Goal: Task Accomplishment & Management: Complete application form

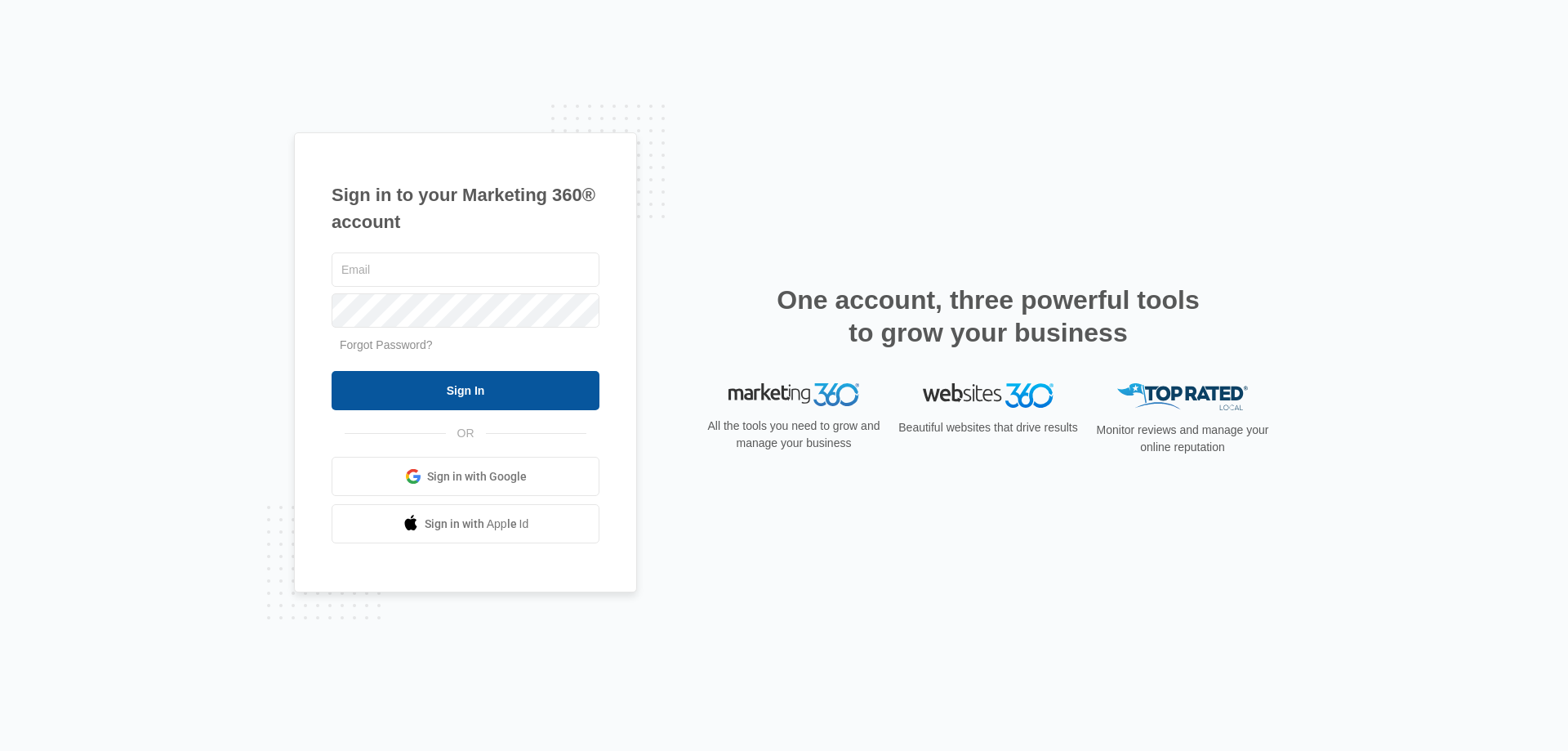
type input "[EMAIL_ADDRESS][DOMAIN_NAME]"
click at [445, 399] on input "Sign In" at bounding box center [466, 390] width 268 height 39
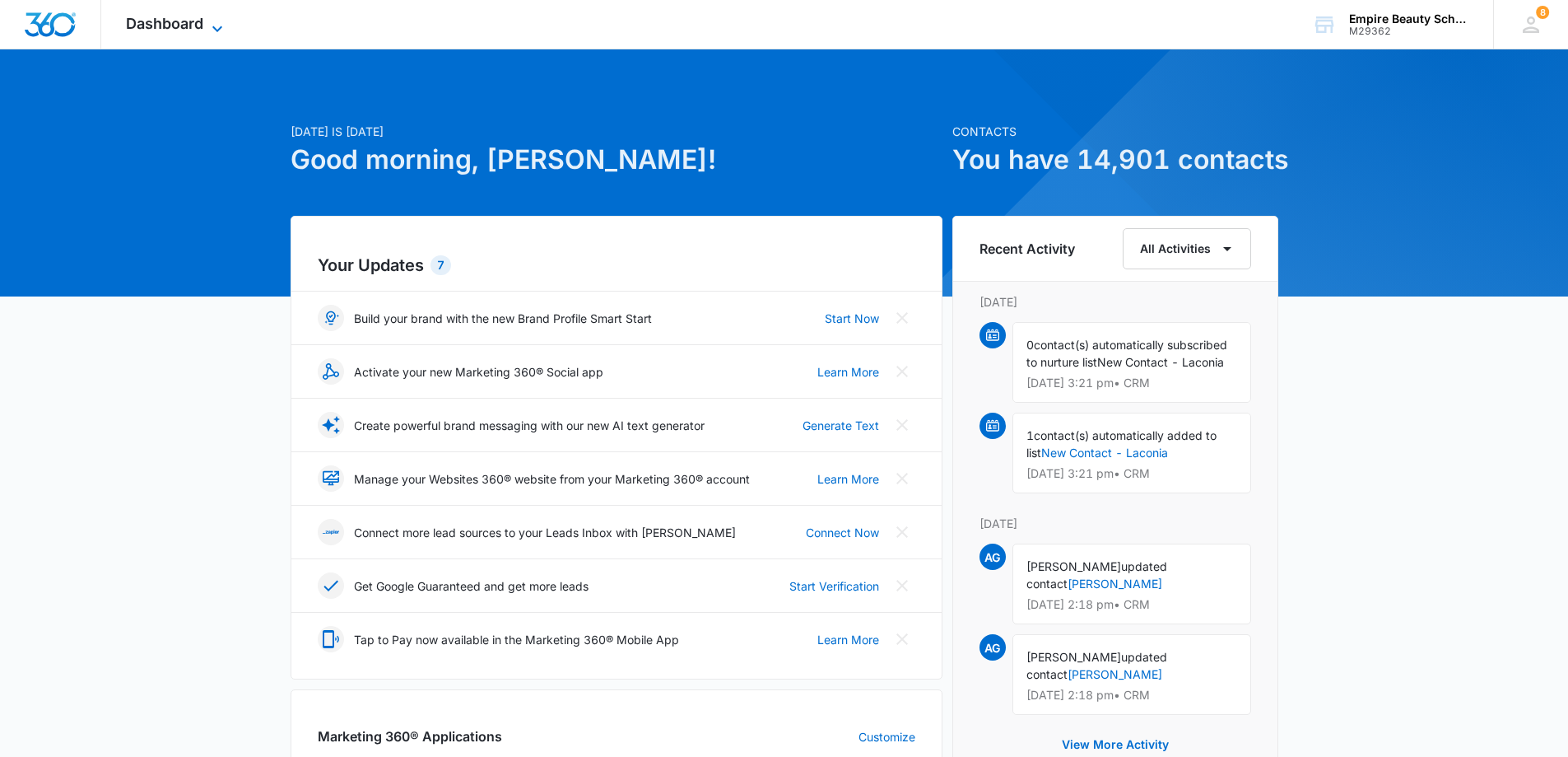
click at [176, 19] on span "Dashboard" at bounding box center [165, 23] width 77 height 17
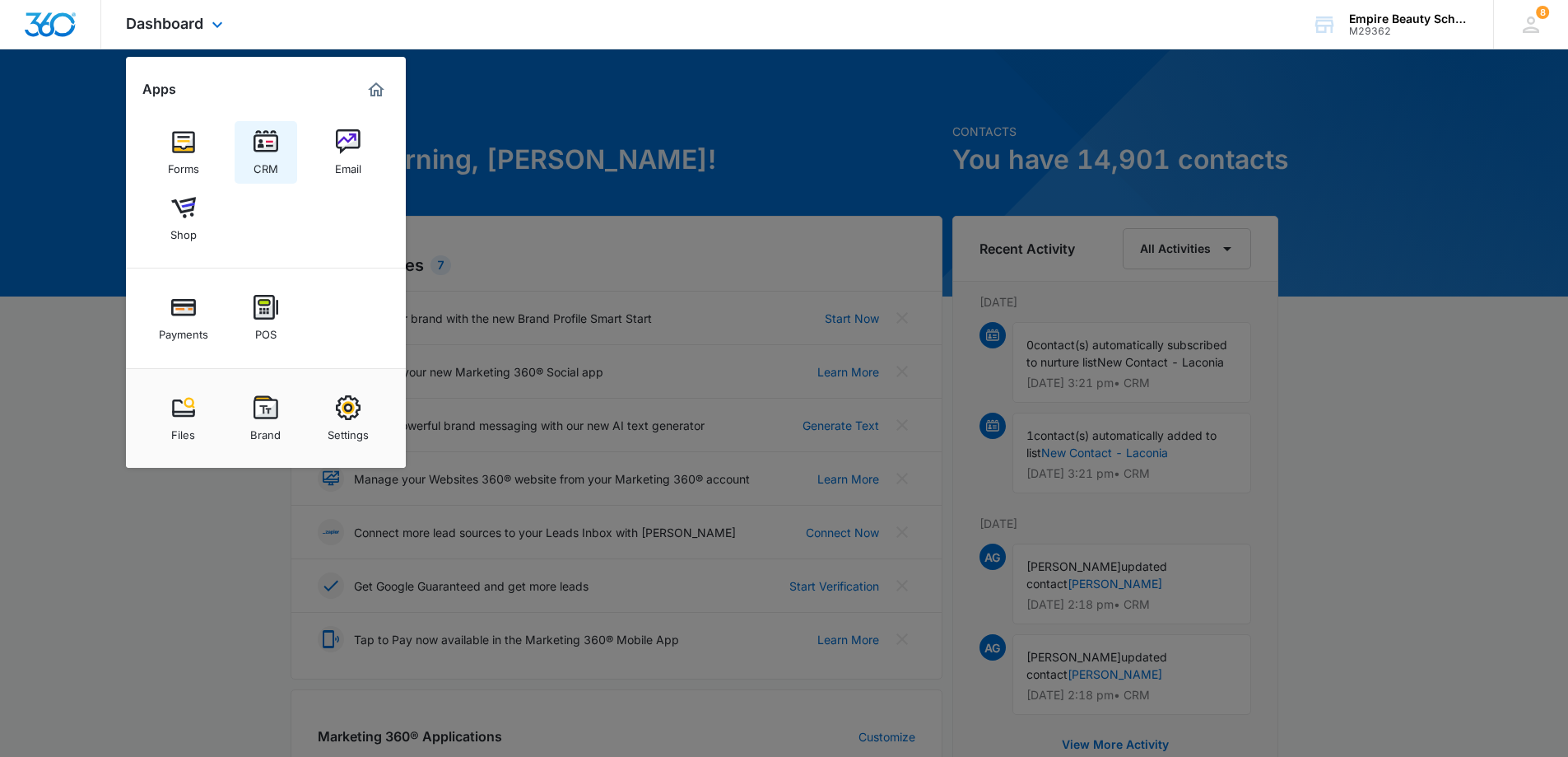
click at [273, 157] on div "CRM" at bounding box center [265, 165] width 25 height 22
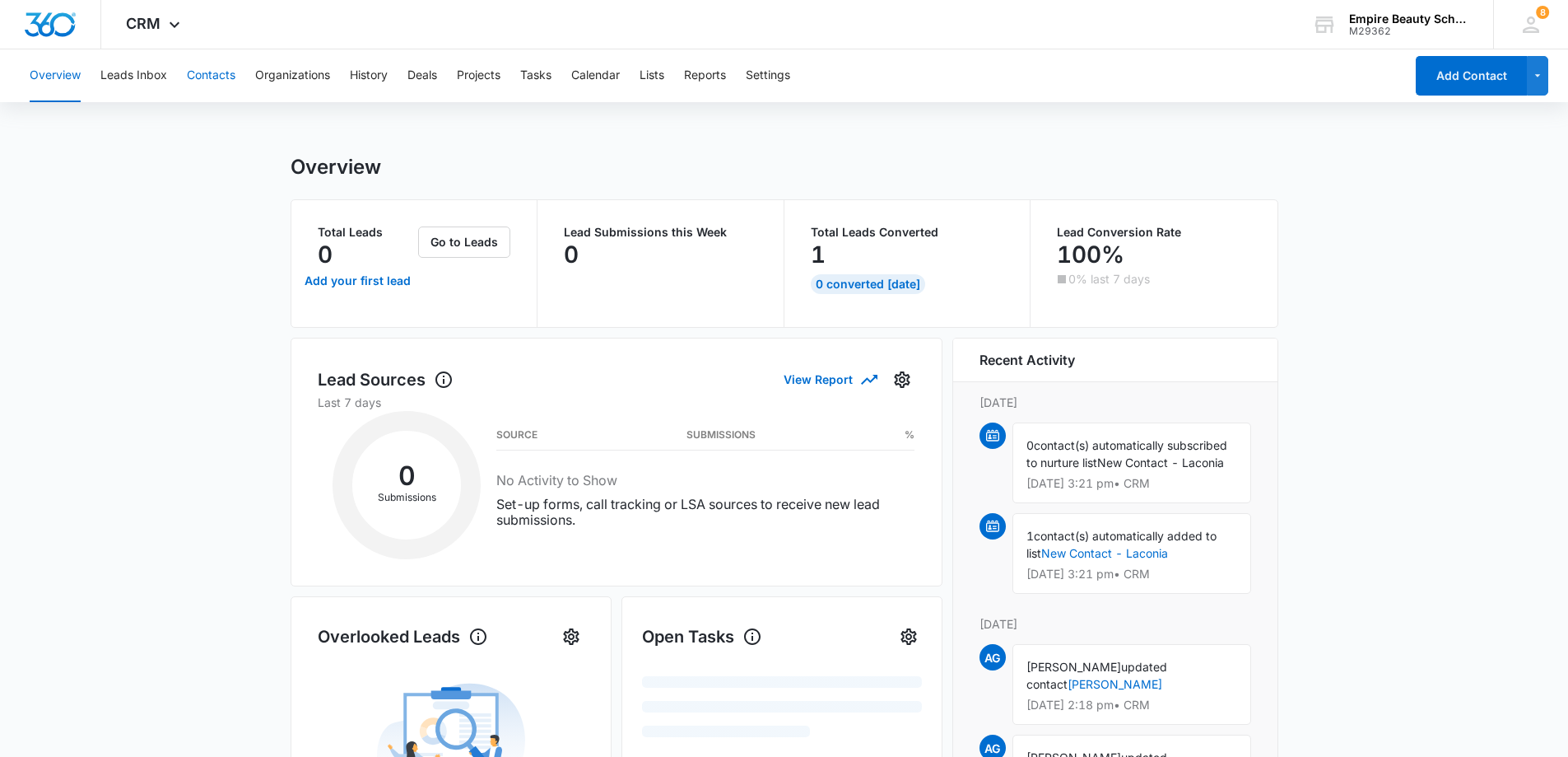
click at [209, 70] on button "Contacts" at bounding box center [211, 76] width 49 height 53
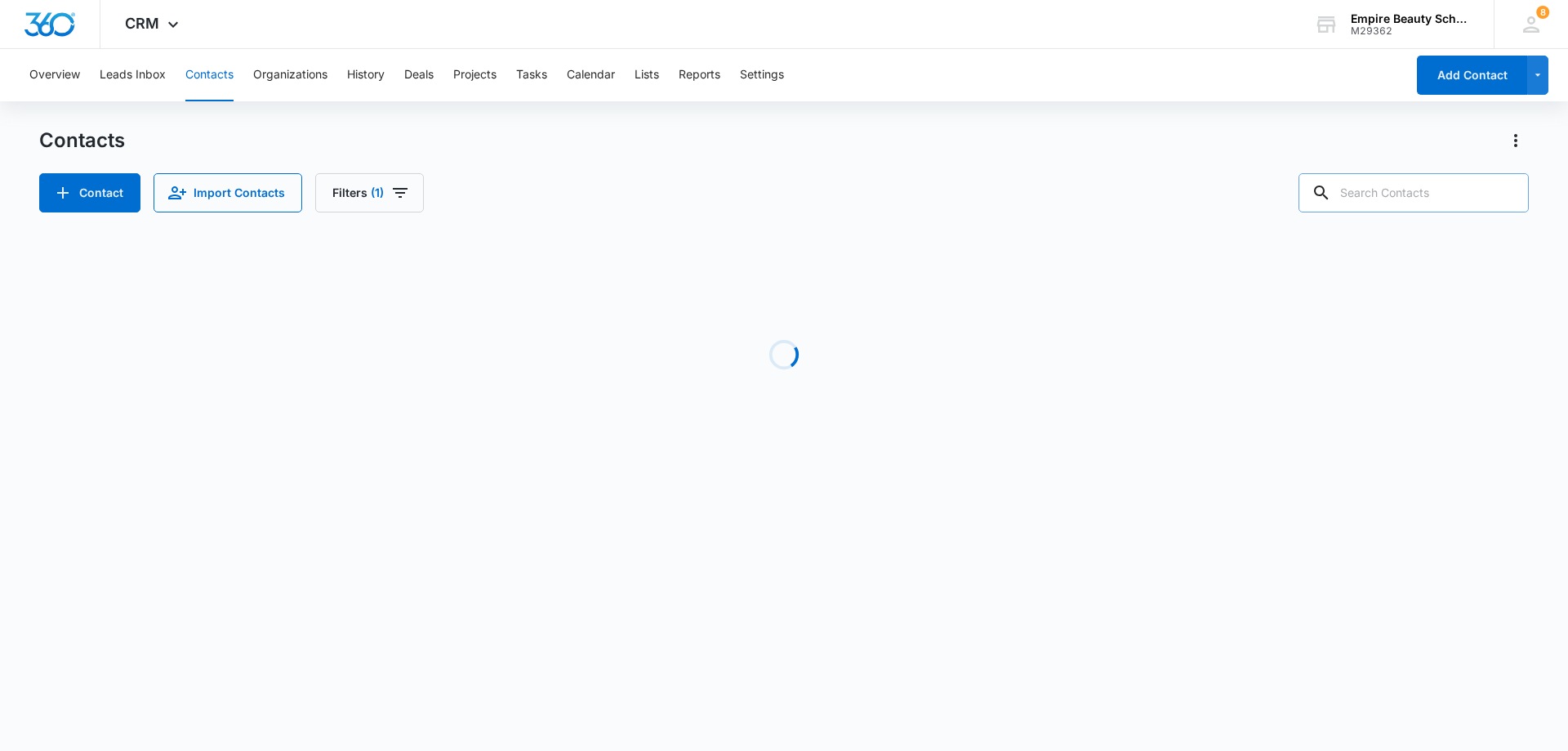
click at [1389, 193] on input "text" at bounding box center [1413, 193] width 230 height 39
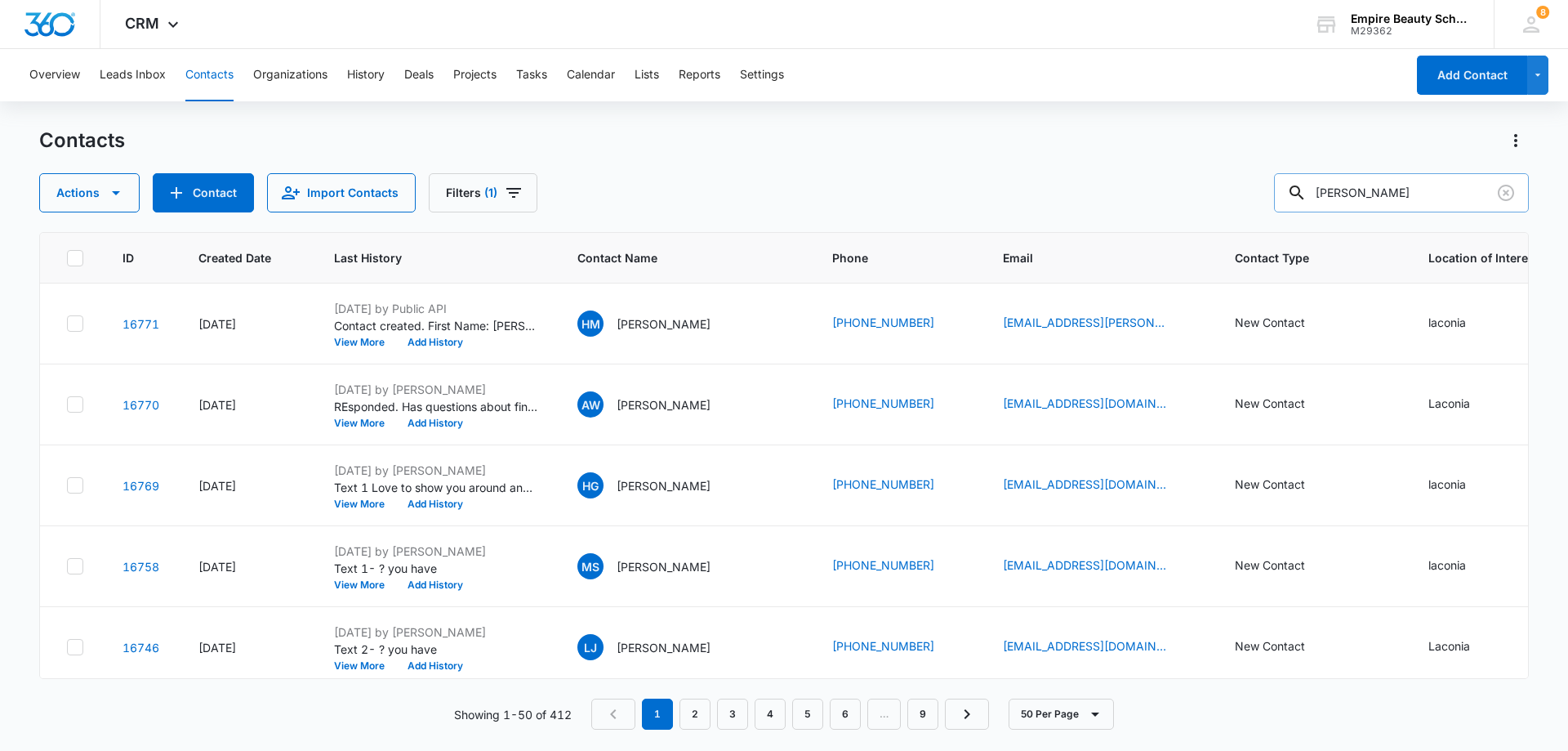
type input "[PERSON_NAME]"
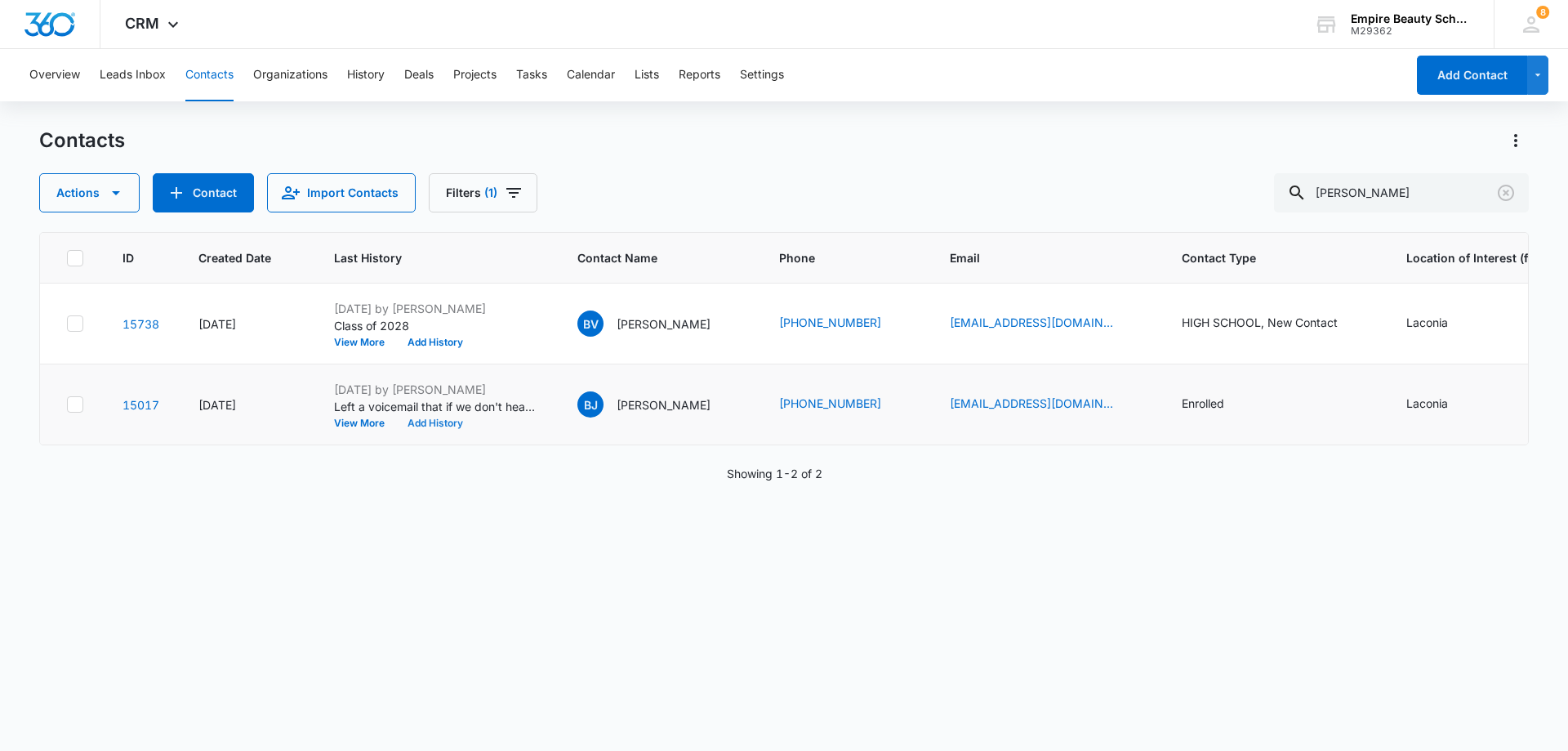
click at [433, 422] on button "Add History" at bounding box center [435, 424] width 79 height 10
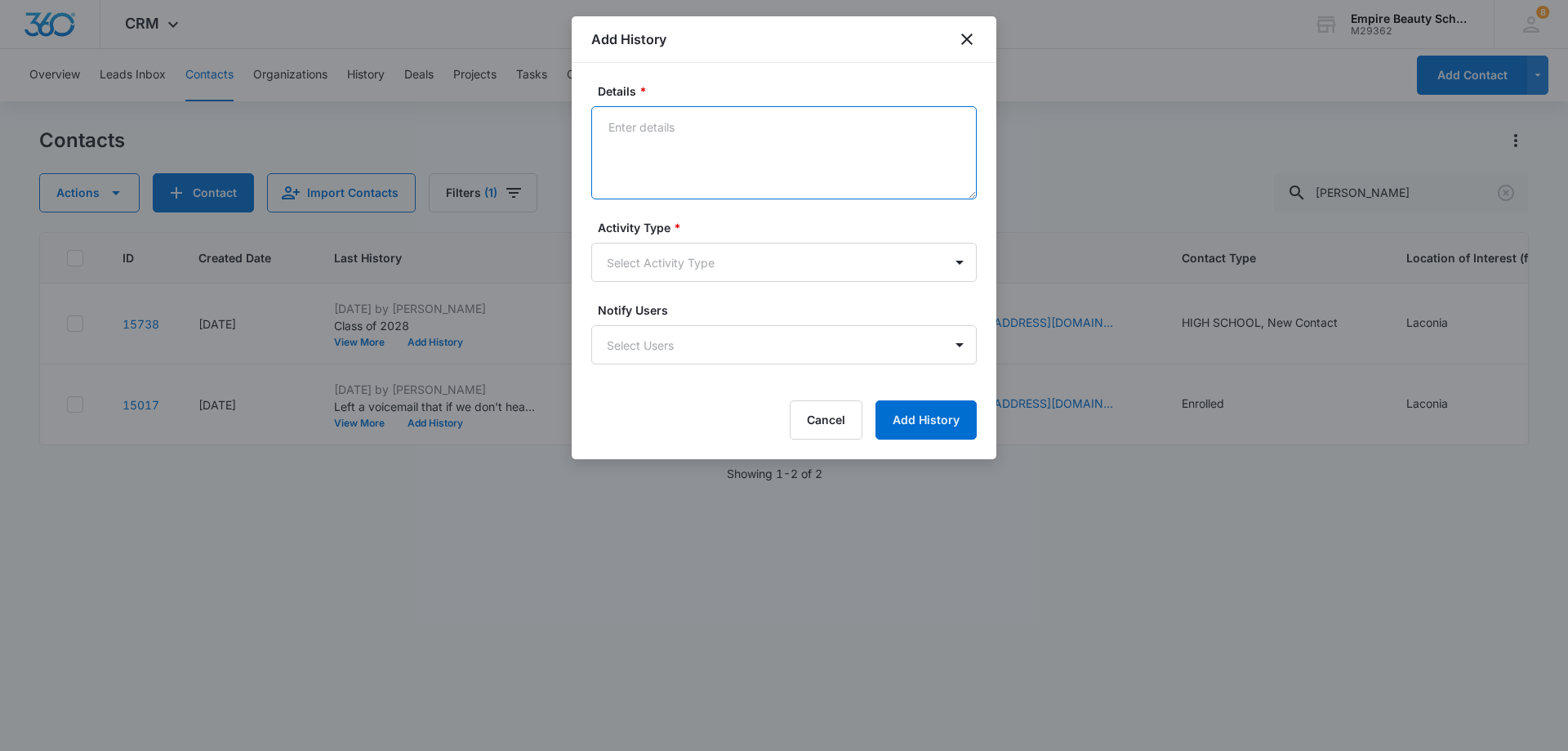
click at [679, 125] on textarea "Details *" at bounding box center [783, 153] width 385 height 94
type textarea "Did not respond to text or voicemail. Not counting on her for September."
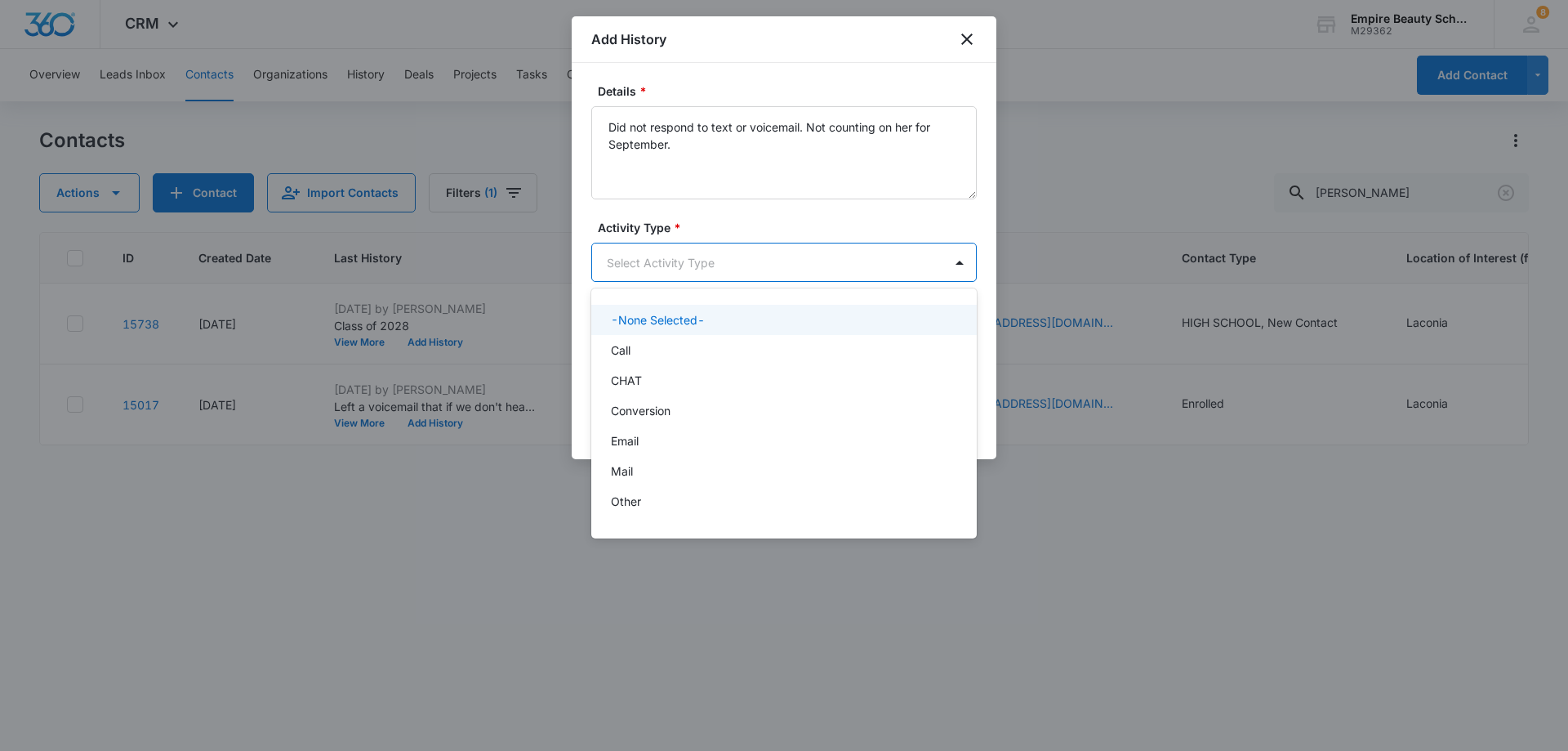
click at [752, 268] on body "CRM Apps Forms CRM Email Shop Payments POS Files Brand Settings Empire Beauty S…" at bounding box center [784, 376] width 1568 height 751
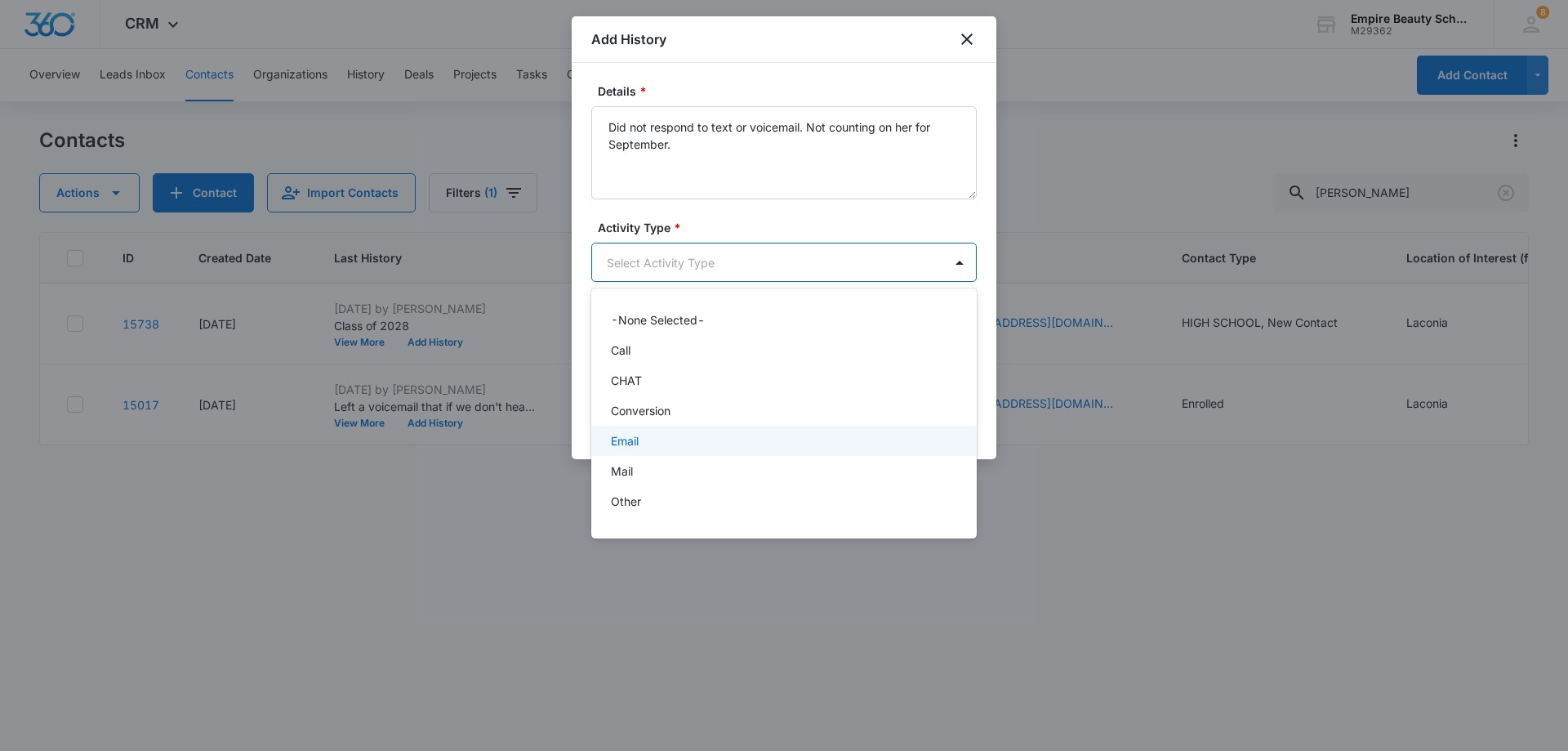
scroll to position [85, 0]
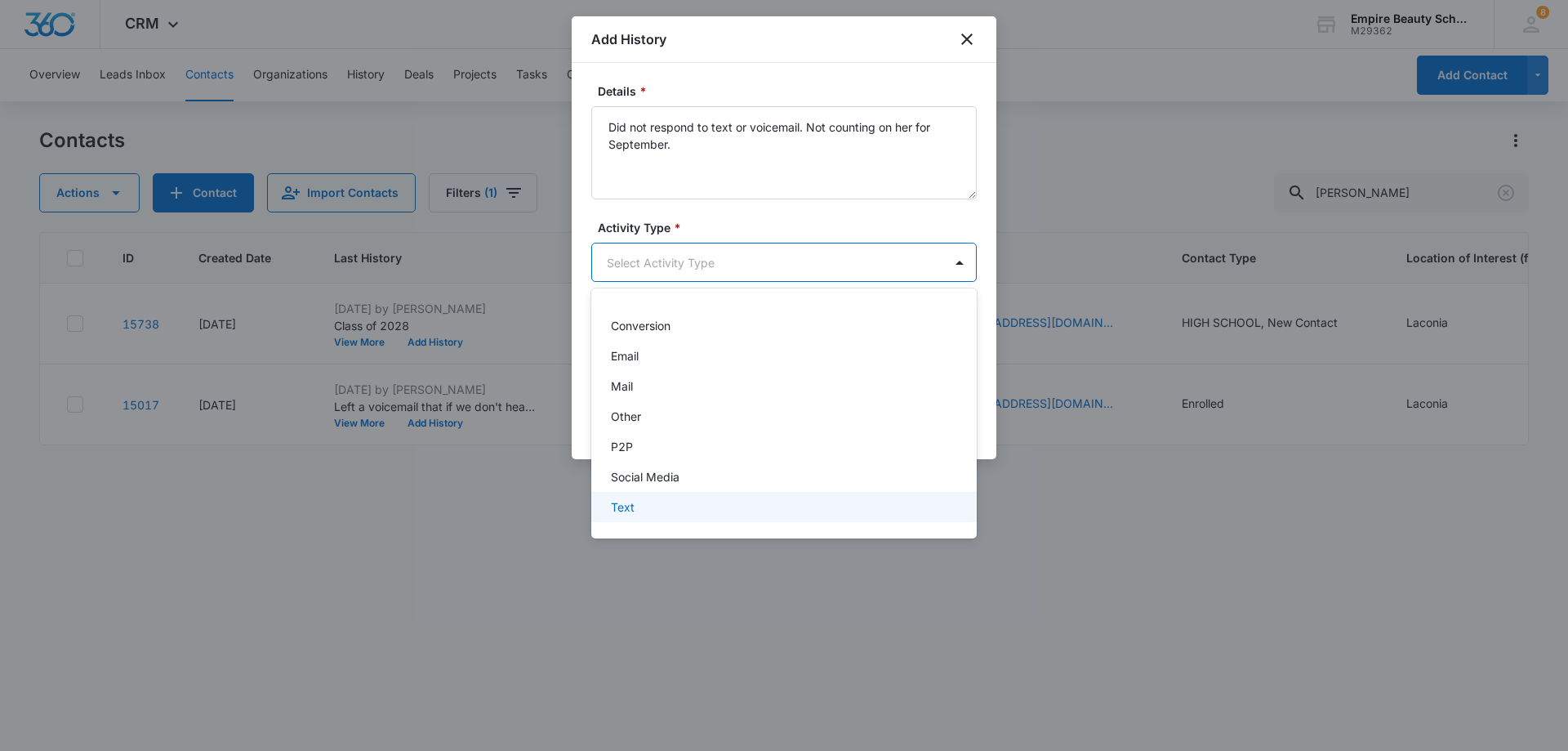
click at [641, 507] on div "Text" at bounding box center [782, 507] width 343 height 17
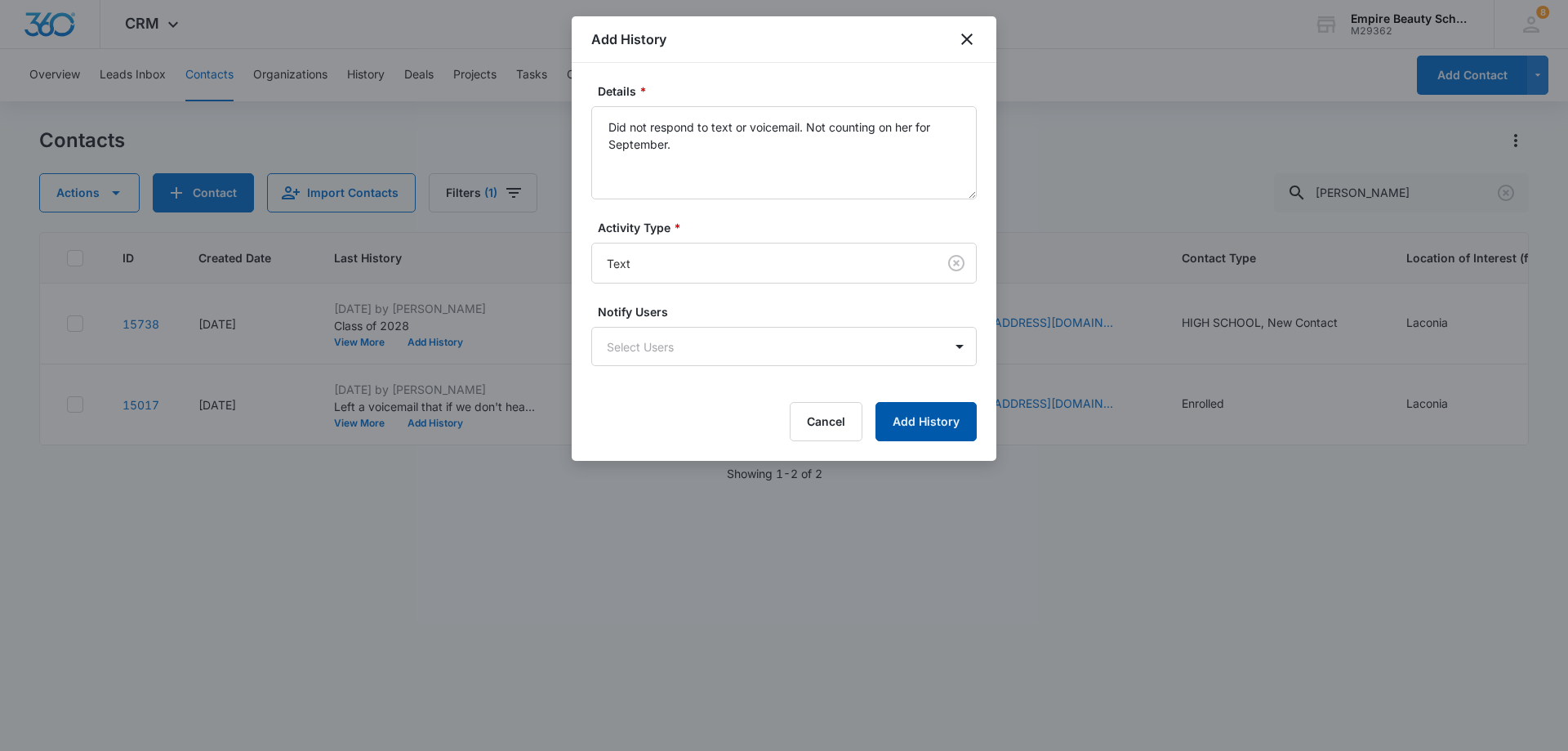
click at [950, 425] on button "Add History" at bounding box center [926, 422] width 101 height 39
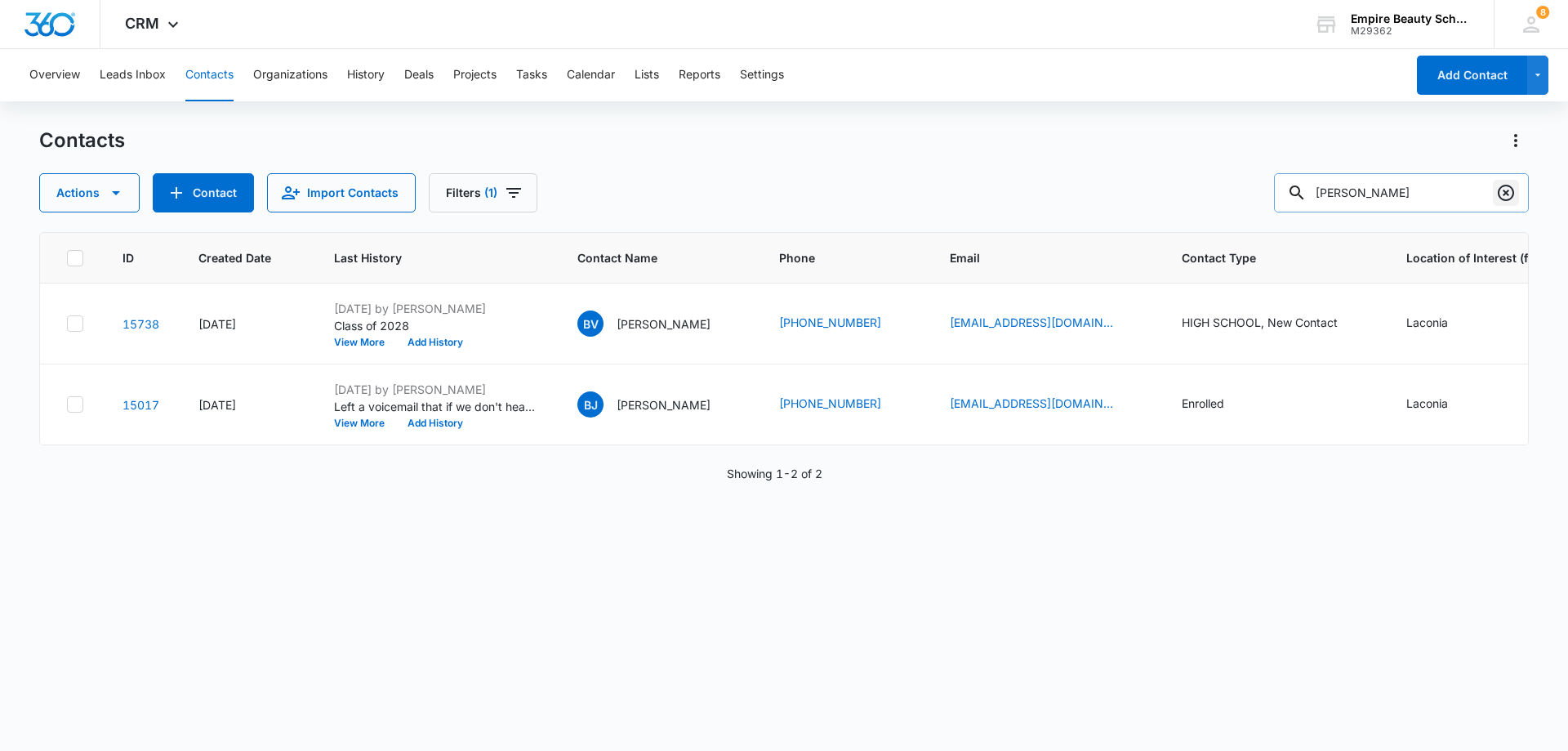
click at [1511, 192] on icon "Clear" at bounding box center [1506, 193] width 20 height 20
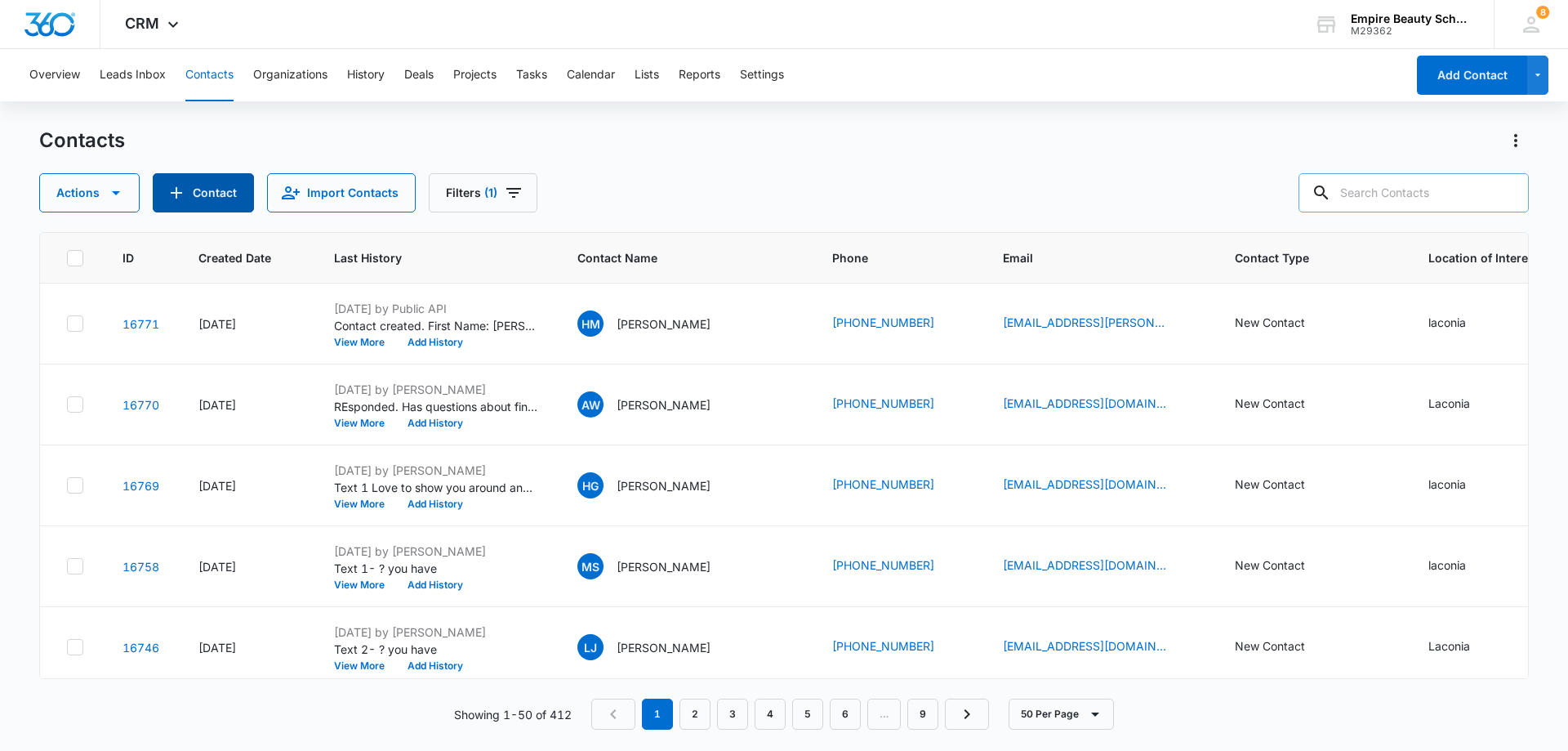
click at [221, 190] on button "Contact" at bounding box center [203, 193] width 101 height 39
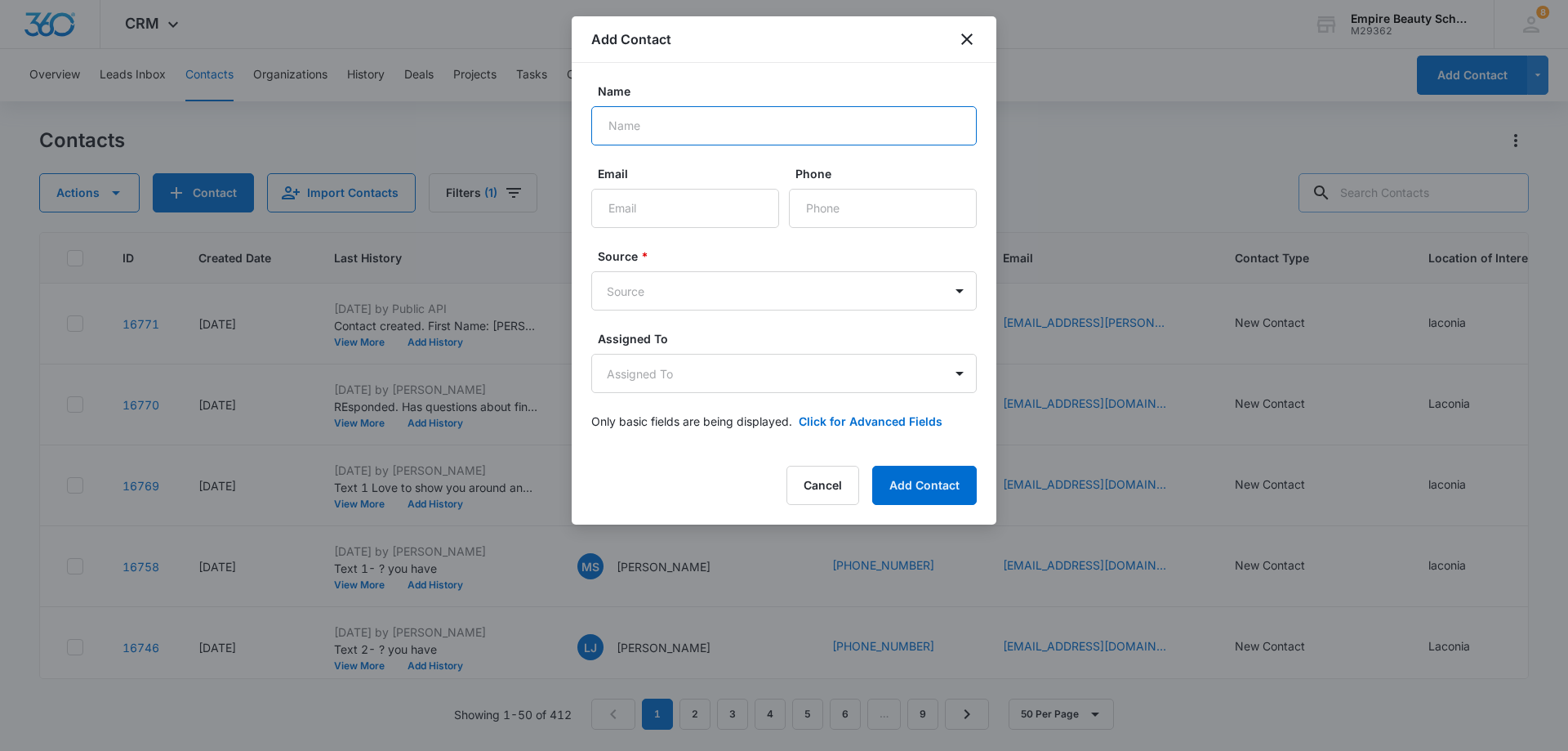
click at [767, 123] on input "Name" at bounding box center [783, 126] width 385 height 39
type input "[PERSON_NAME]"
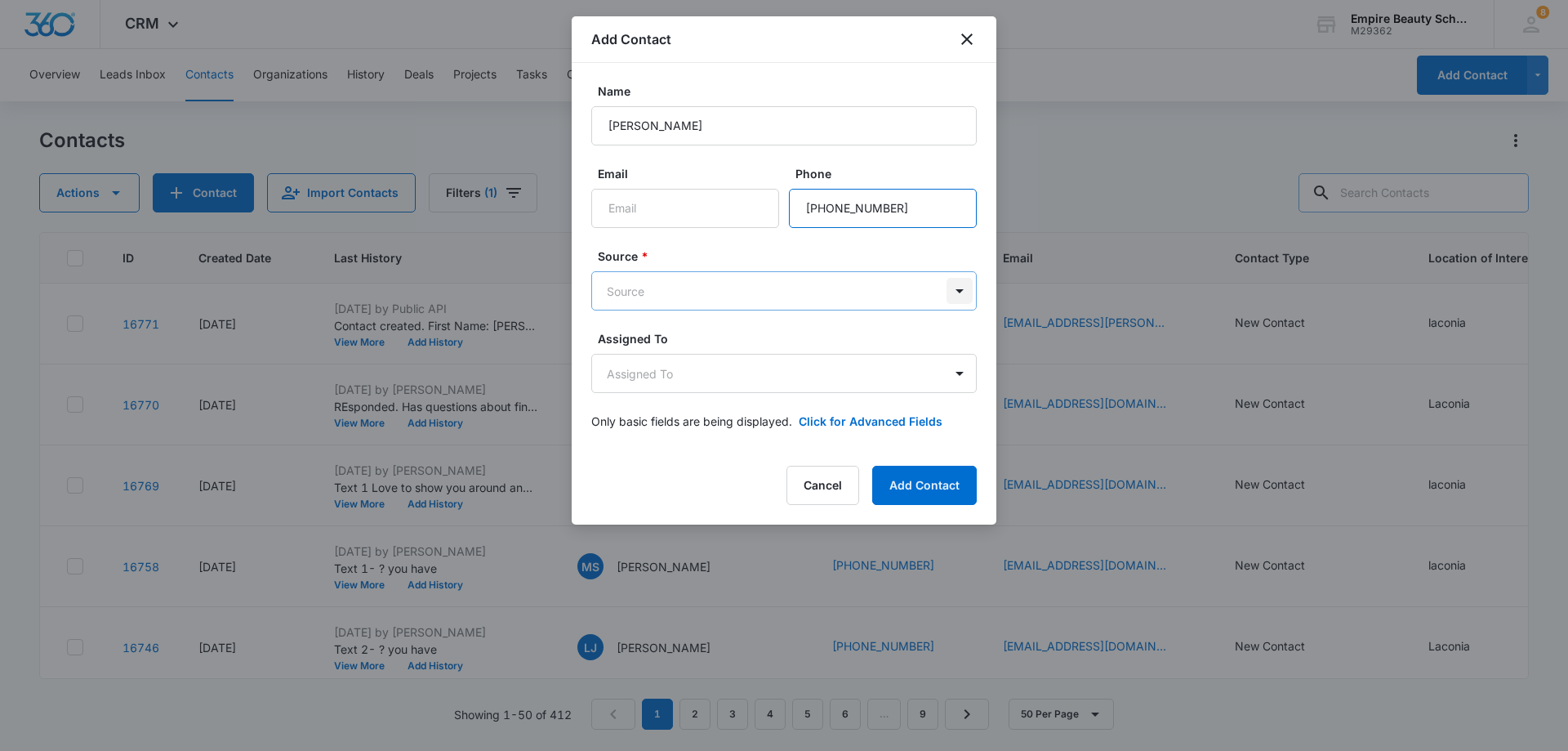
type input "[PHONE_NUMBER]"
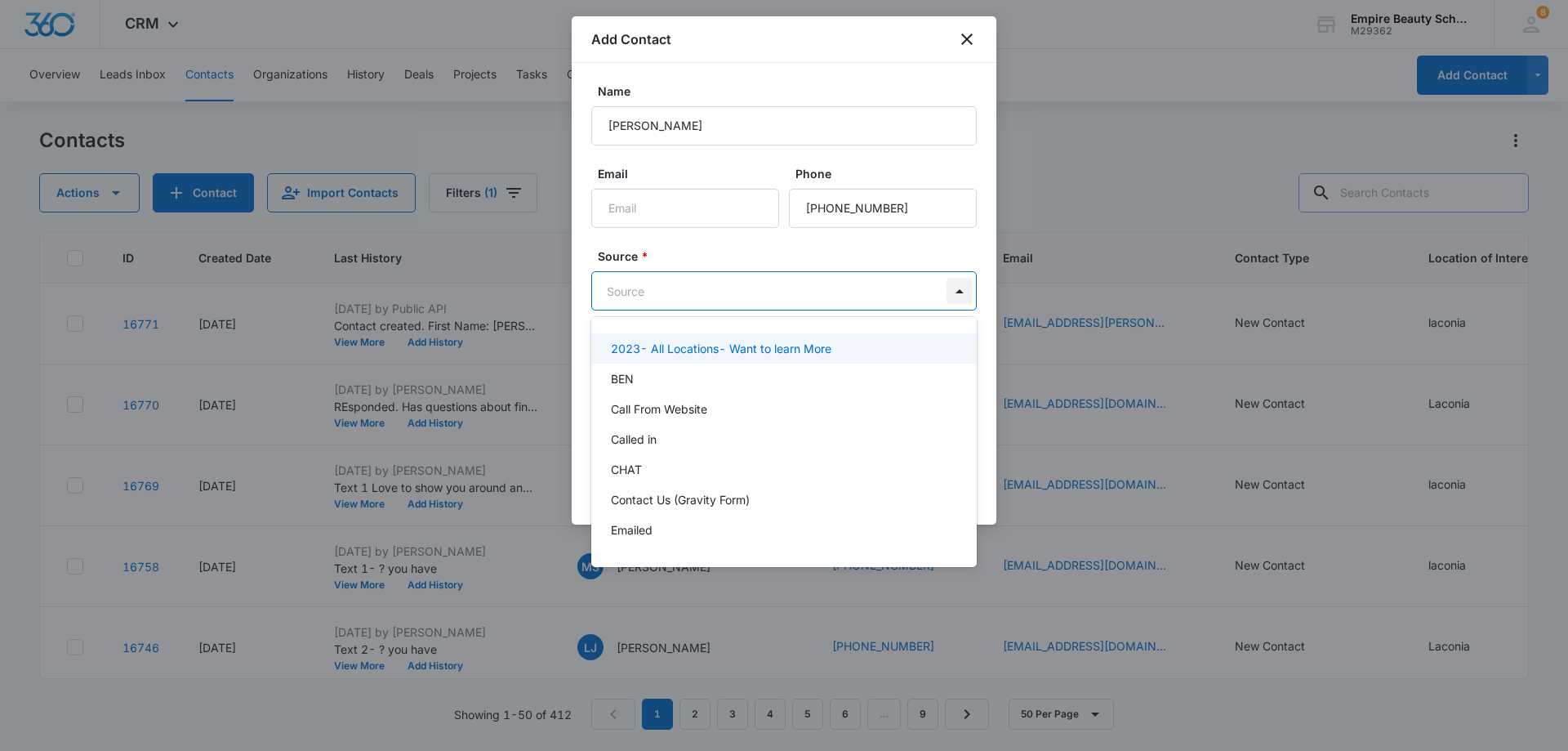
click at [955, 290] on body "CRM Apps Forms CRM Email Shop Payments POS Files Brand Settings Empire Beauty S…" at bounding box center [784, 376] width 1568 height 751
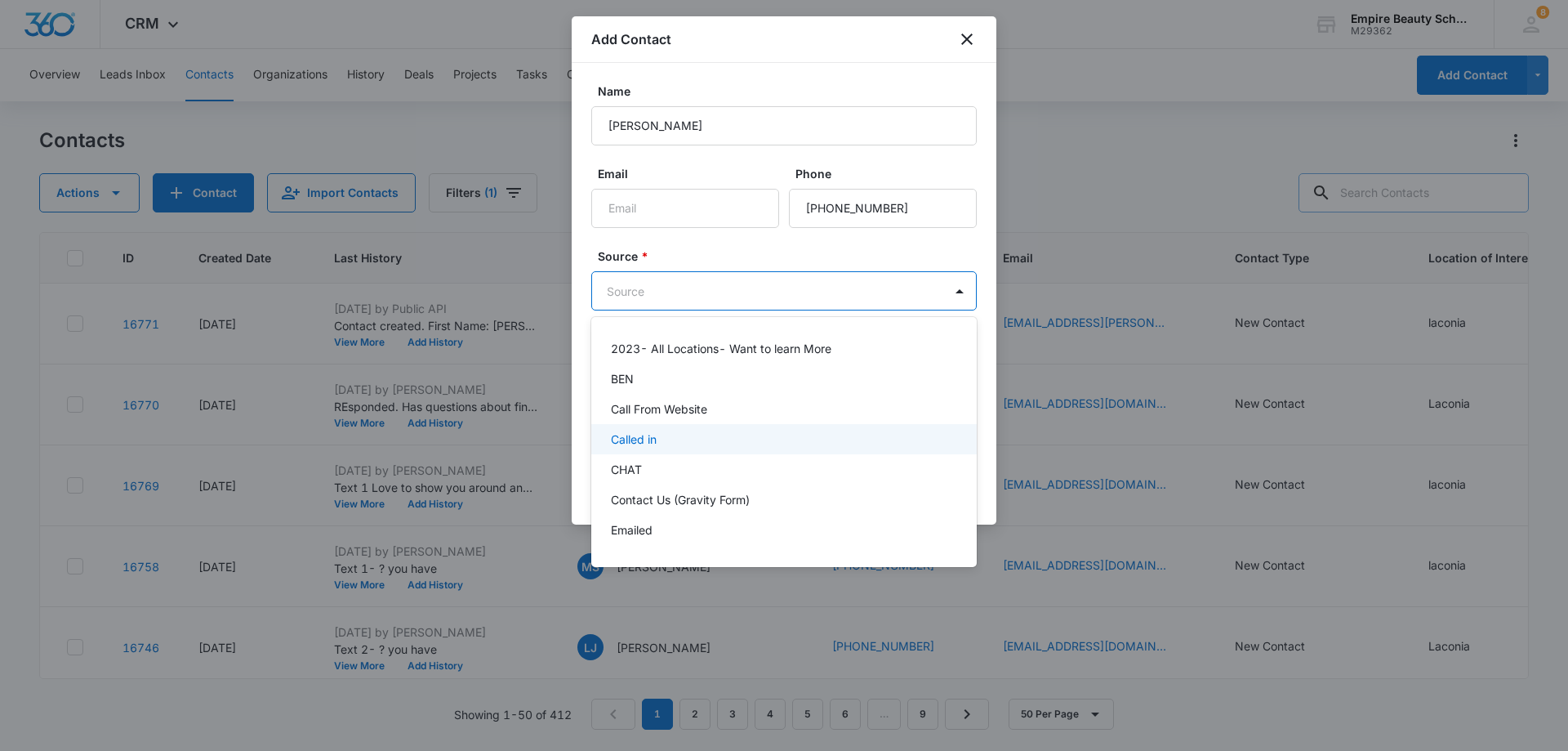
click at [726, 442] on div "Called in" at bounding box center [782, 439] width 343 height 17
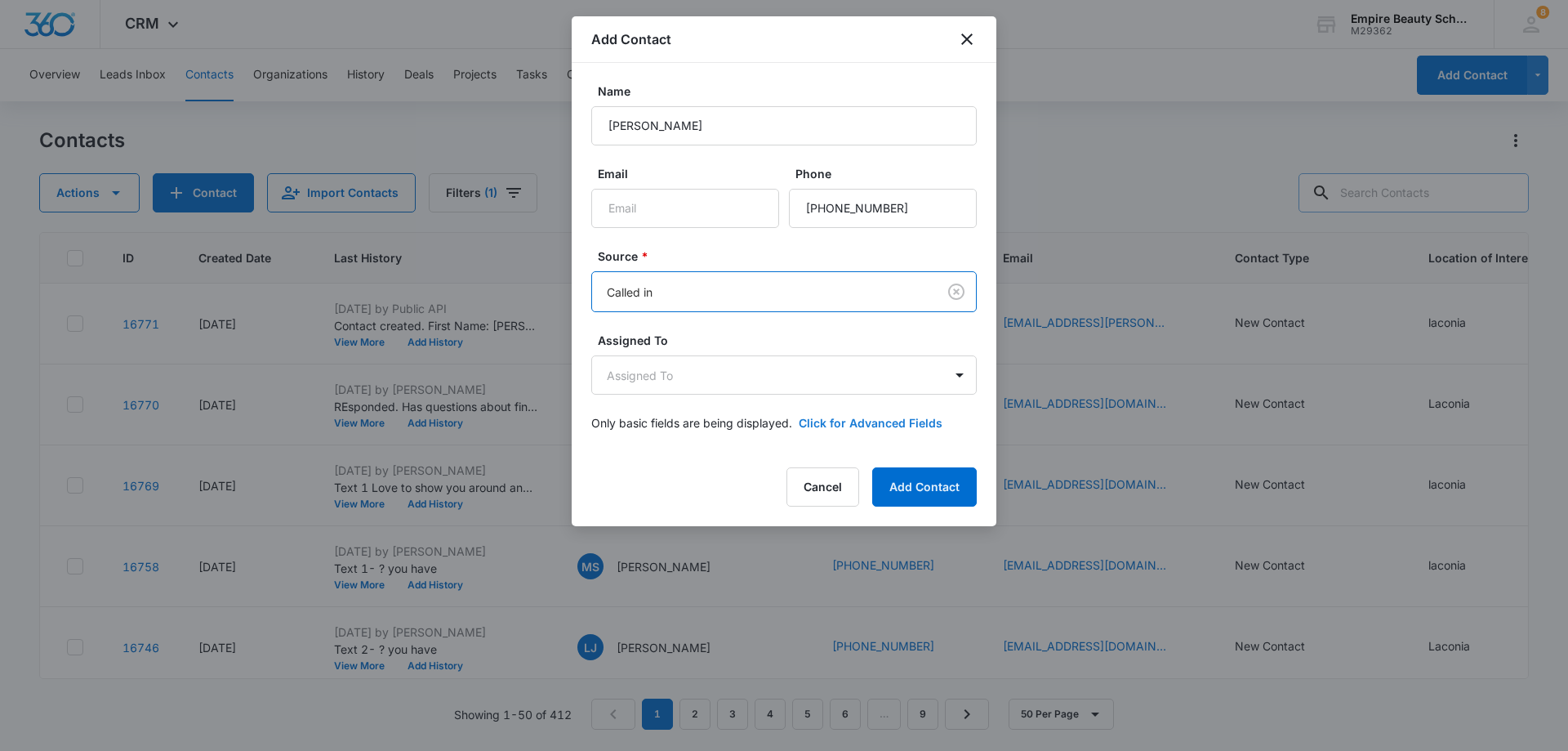
click at [889, 421] on button "Click for Advanced Fields" at bounding box center [871, 422] width 144 height 17
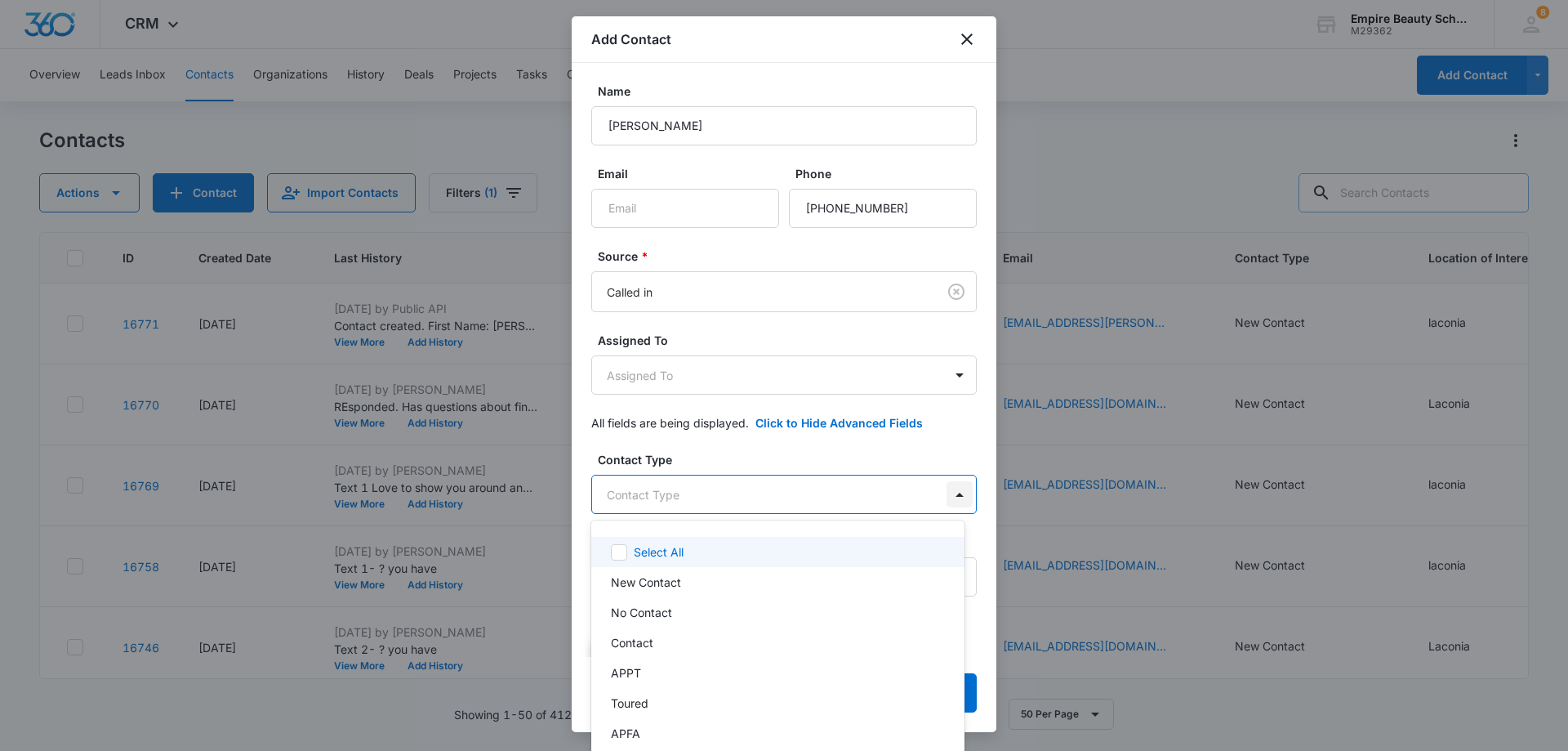
click at [948, 493] on body "CRM Apps Forms CRM Email Shop Payments POS Files Brand Settings Empire Beauty S…" at bounding box center [784, 376] width 1568 height 751
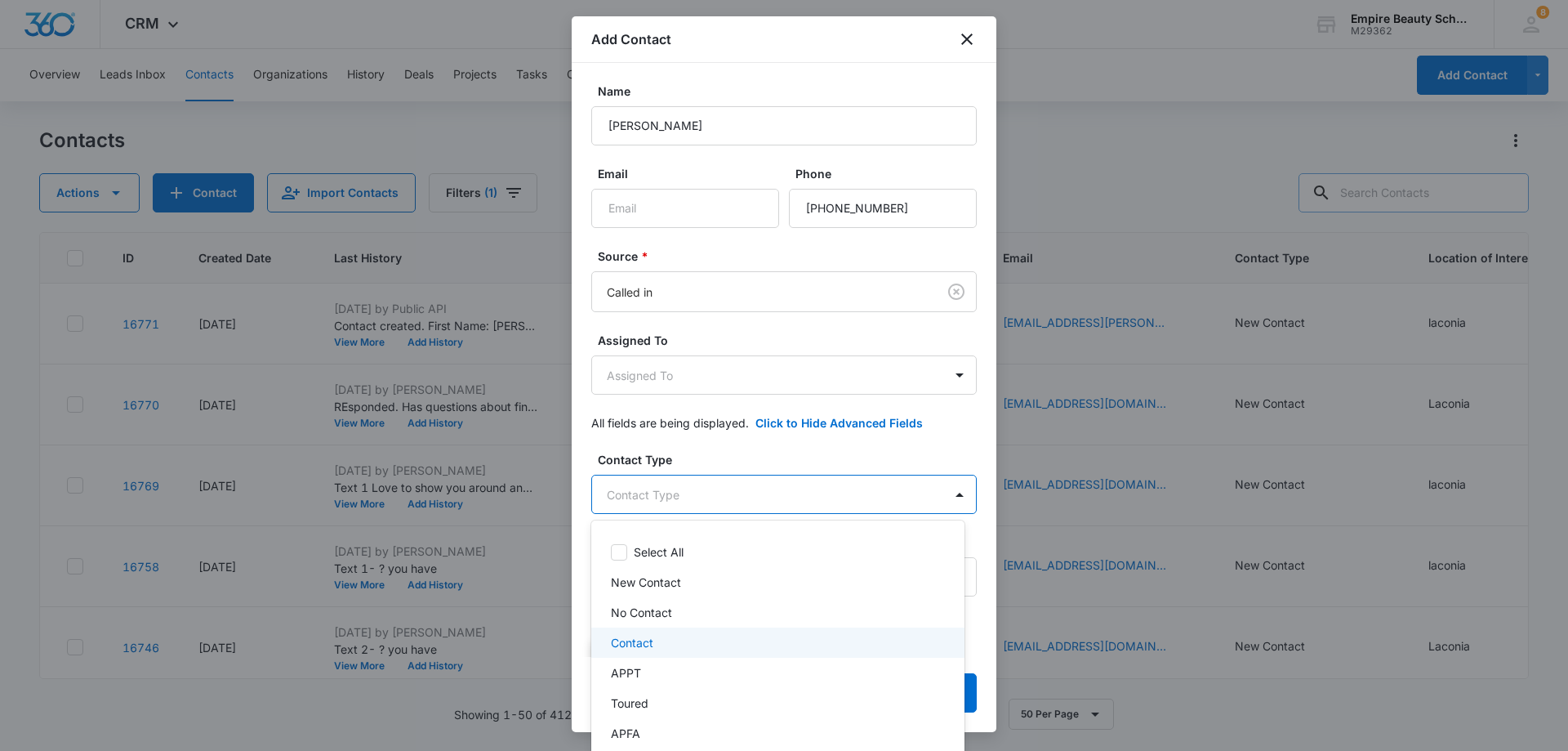
click at [632, 645] on p "Contact" at bounding box center [631, 642] width 42 height 17
click at [885, 490] on div at bounding box center [784, 376] width 1568 height 751
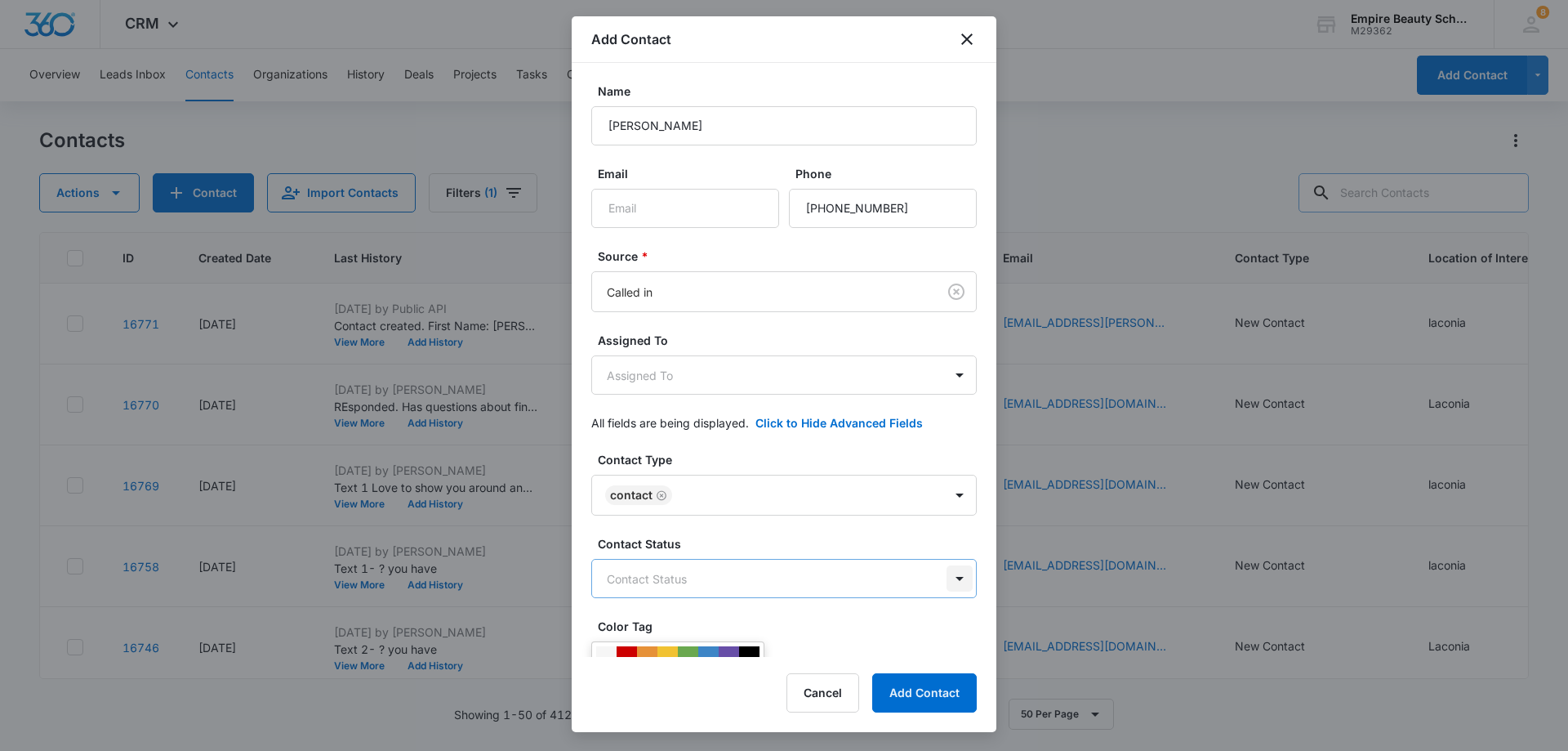
click at [947, 581] on body "CRM Apps Forms CRM Email Shop Payments POS Files Brand Settings Empire Beauty S…" at bounding box center [784, 376] width 1568 height 751
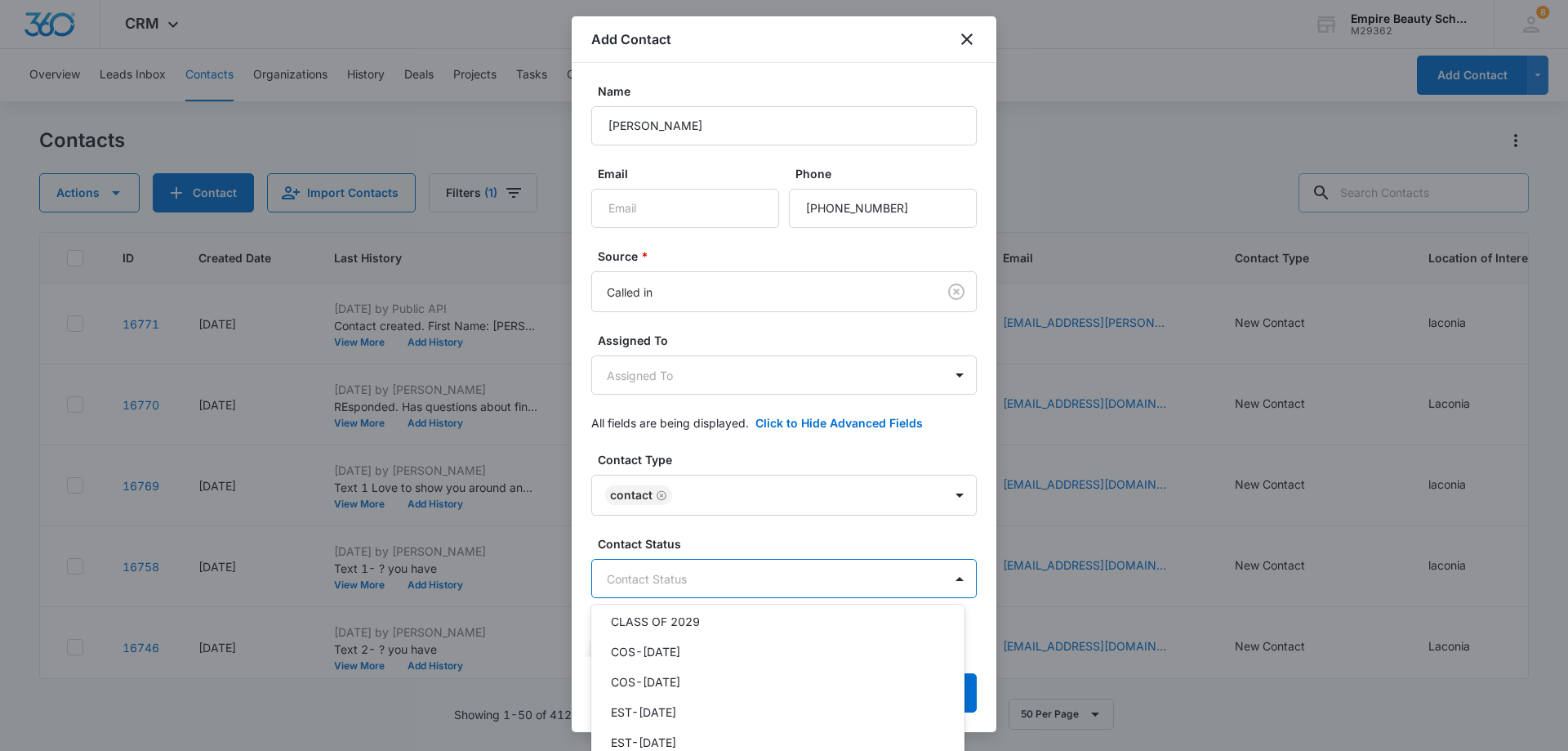
scroll to position [0, 0]
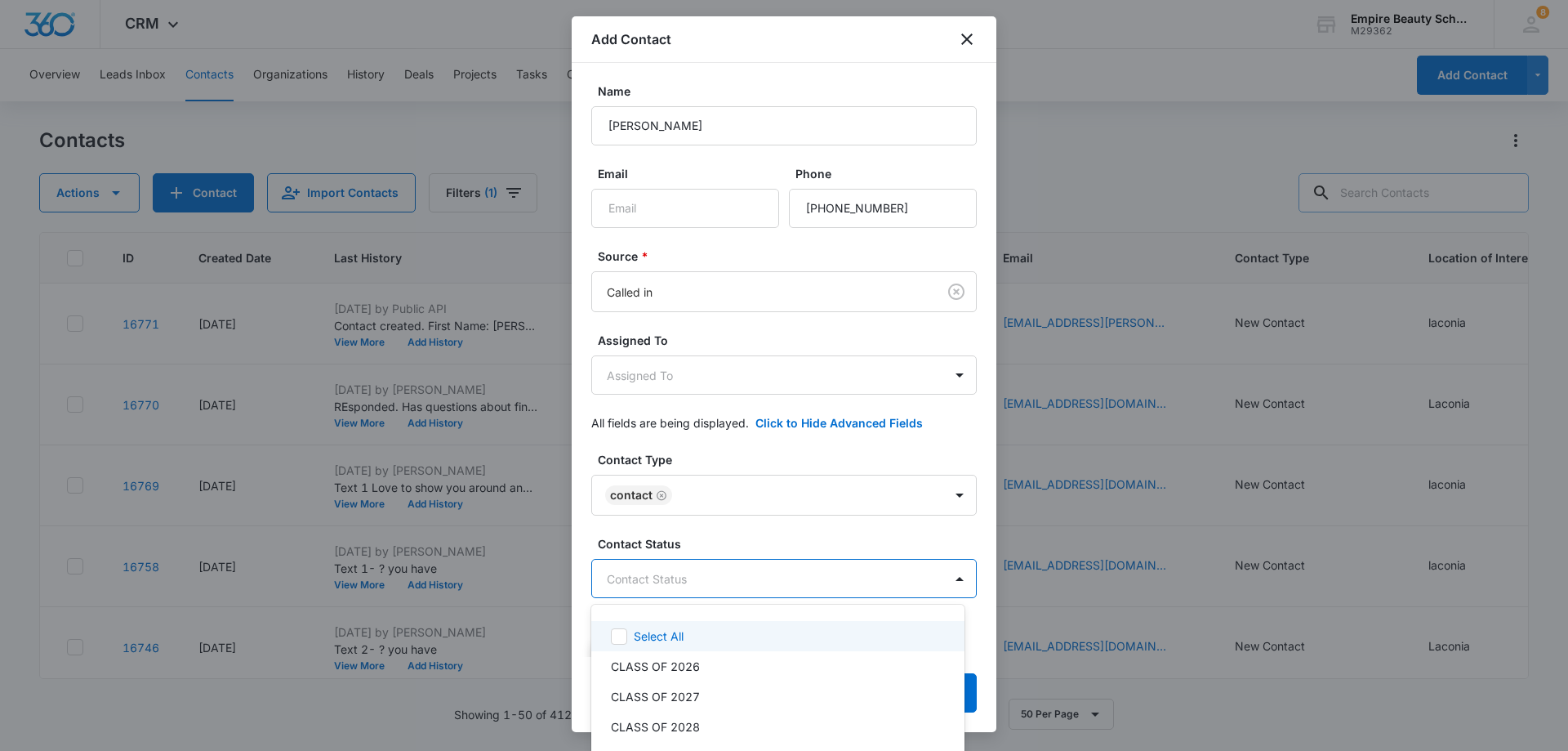
click at [849, 534] on div at bounding box center [784, 376] width 1568 height 751
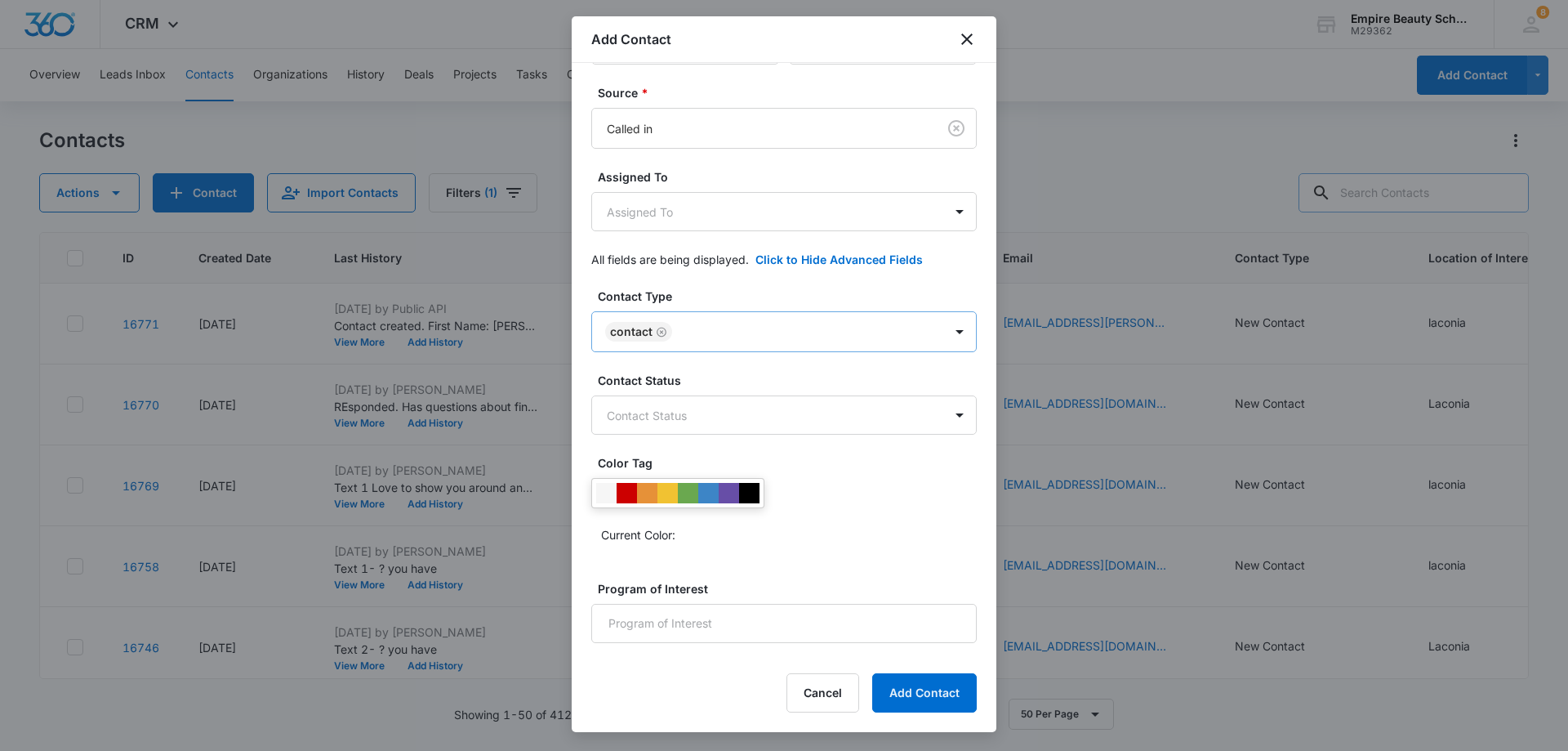
scroll to position [232, 0]
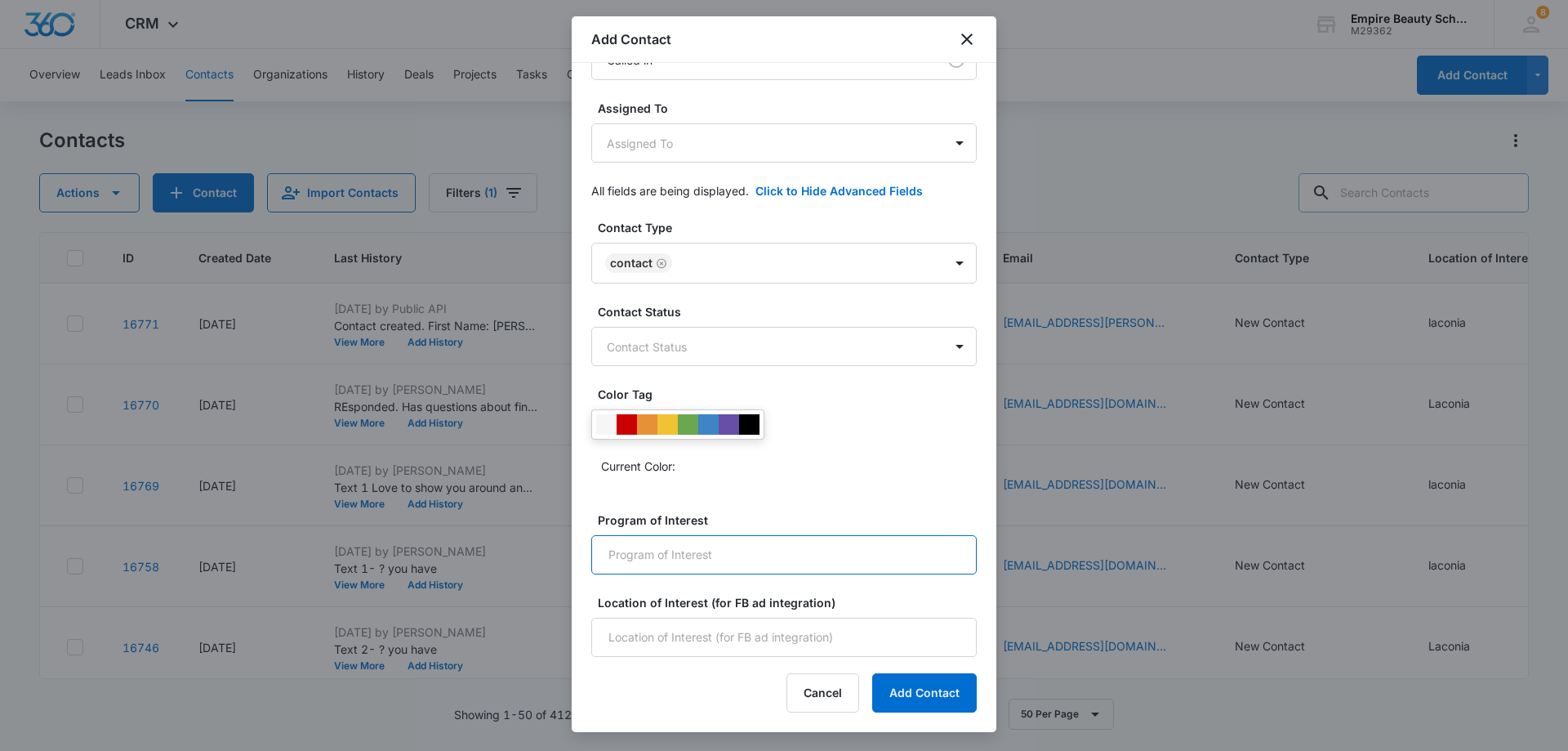
click at [791, 563] on input "Program of Interest" at bounding box center [783, 555] width 385 height 39
type input "Esthetics"
click at [632, 626] on input "Location of Interest (for FB ad integration)" at bounding box center [783, 638] width 385 height 39
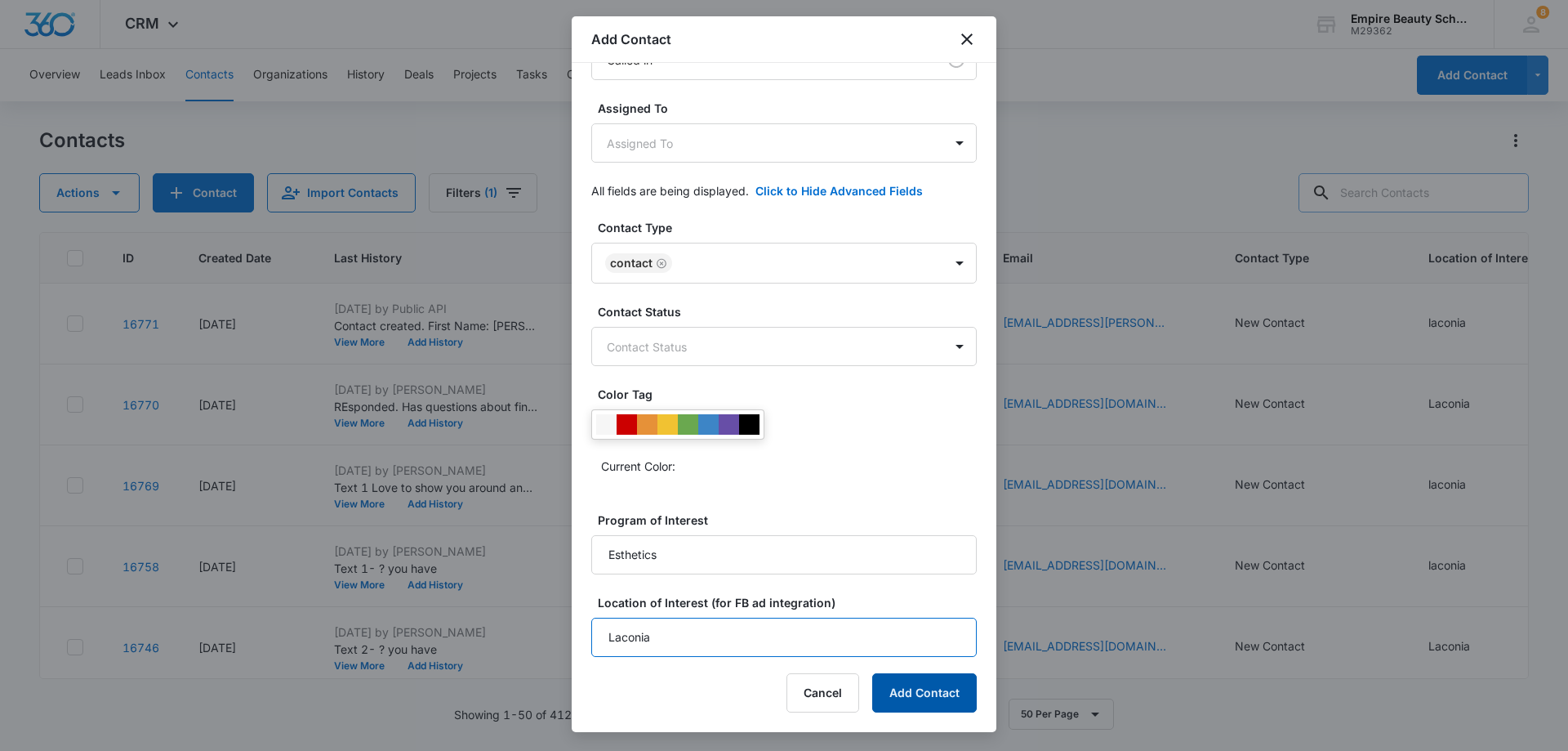
type input "Laconia"
click at [930, 698] on button "Add Contact" at bounding box center [924, 693] width 104 height 39
